Goal: Check status

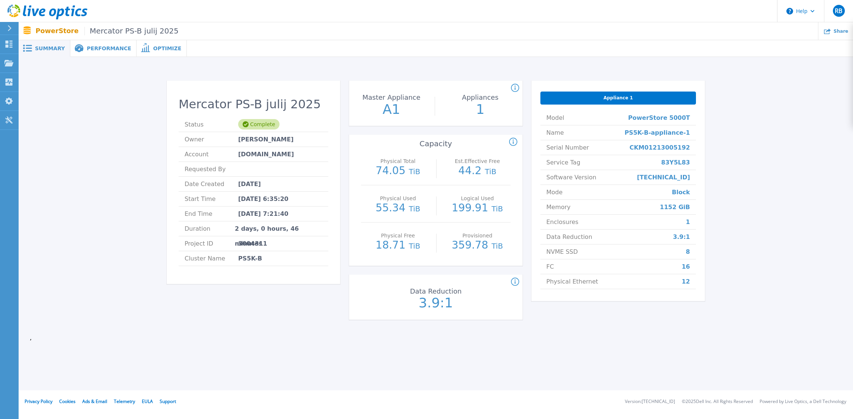
click at [52, 28] on p "PowerStore Mercator PS-B julij 2025" at bounding box center [107, 31] width 143 height 9
click at [37, 11] on icon at bounding box center [35, 12] width 7 height 7
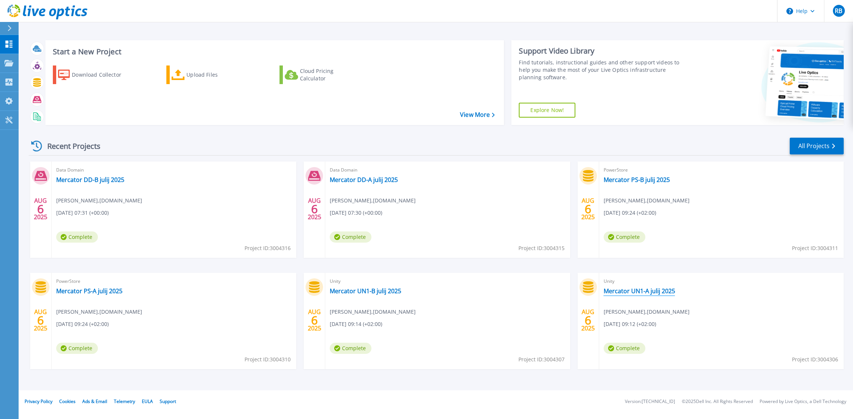
click at [638, 289] on link "Mercator UN1-A julij 2025" at bounding box center [639, 290] width 71 height 7
drag, startPoint x: 371, startPoint y: 290, endPoint x: 367, endPoint y: 290, distance: 4.5
click at [371, 290] on link "Mercator UN1-B julij 2025" at bounding box center [365, 290] width 71 height 7
